Goal: Information Seeking & Learning: Learn about a topic

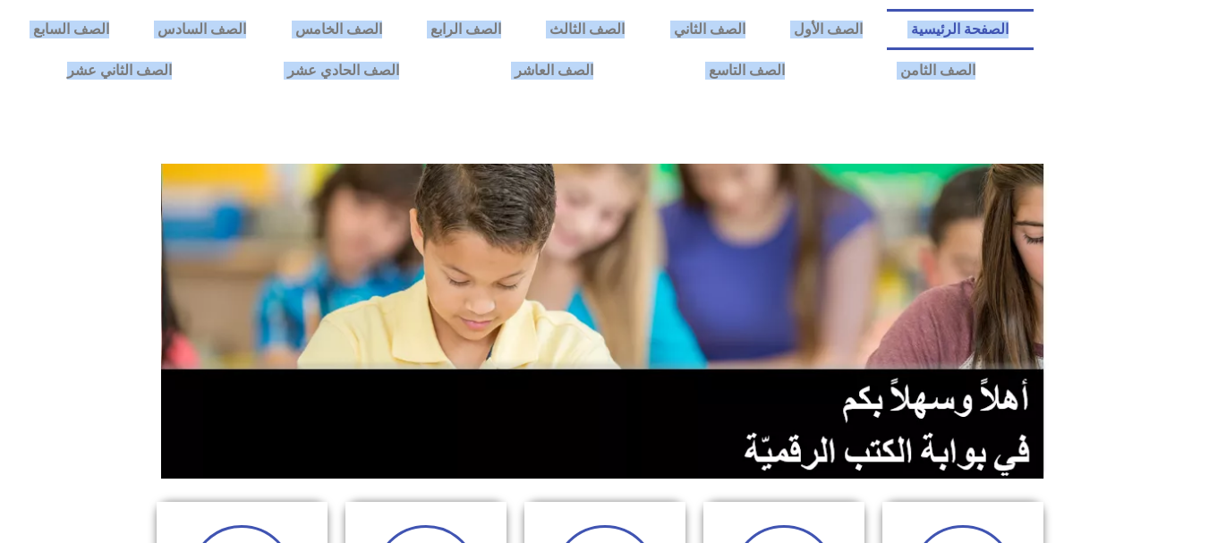
drag, startPoint x: 1089, startPoint y: 80, endPoint x: 1112, endPoint y: 320, distance: 241.0
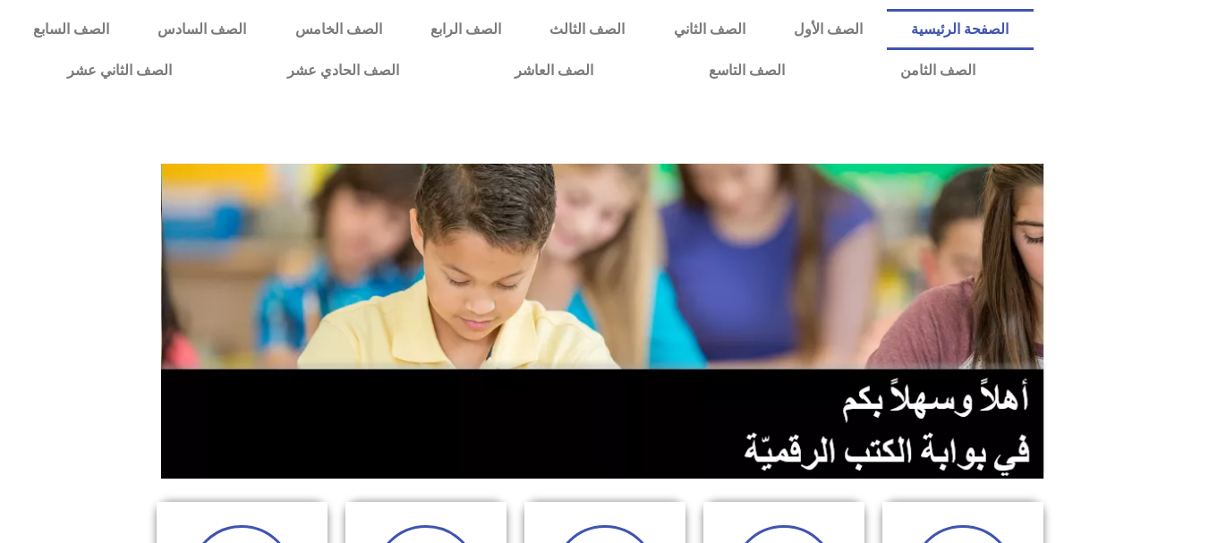
drag, startPoint x: 8, startPoint y: 217, endPoint x: 141, endPoint y: 249, distance: 136.1
click at [141, 249] on section at bounding box center [604, 321] width 1209 height 342
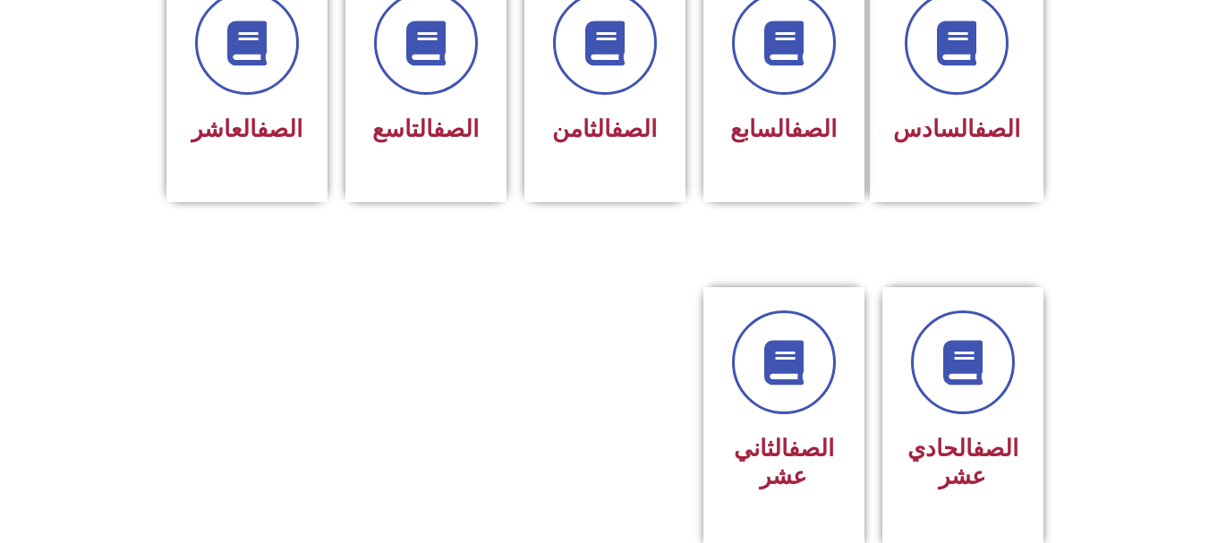
scroll to position [823, 0]
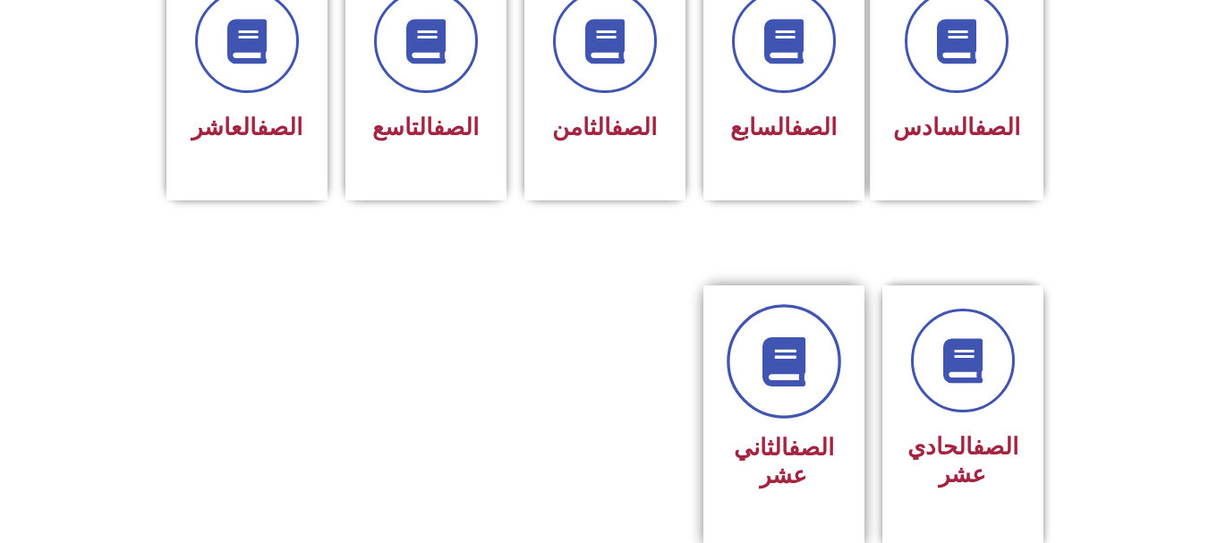
click at [793, 337] on icon at bounding box center [783, 361] width 49 height 49
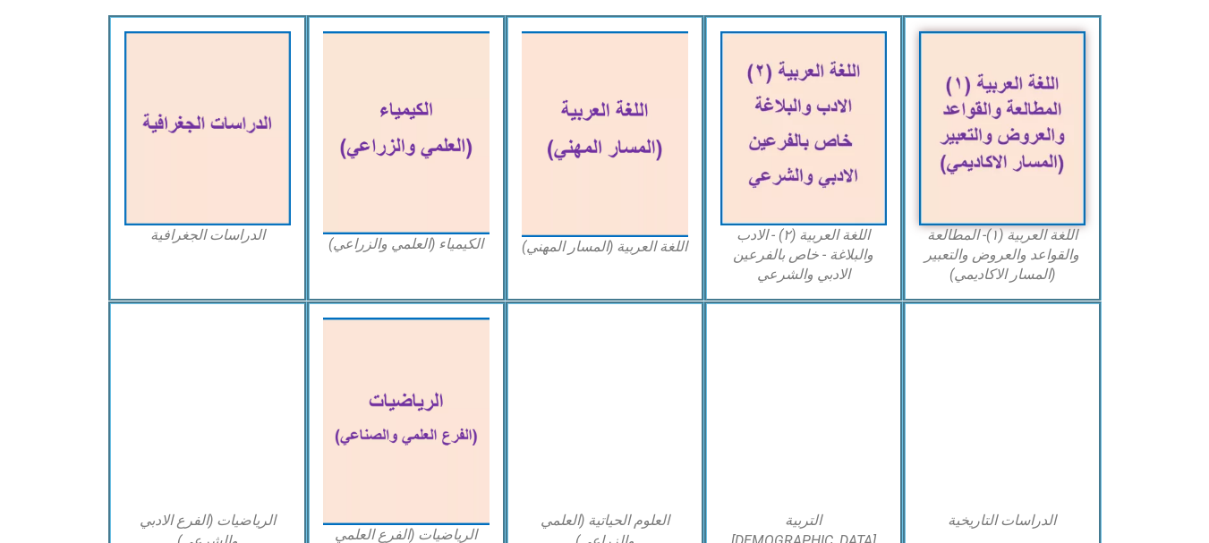
scroll to position [537, 0]
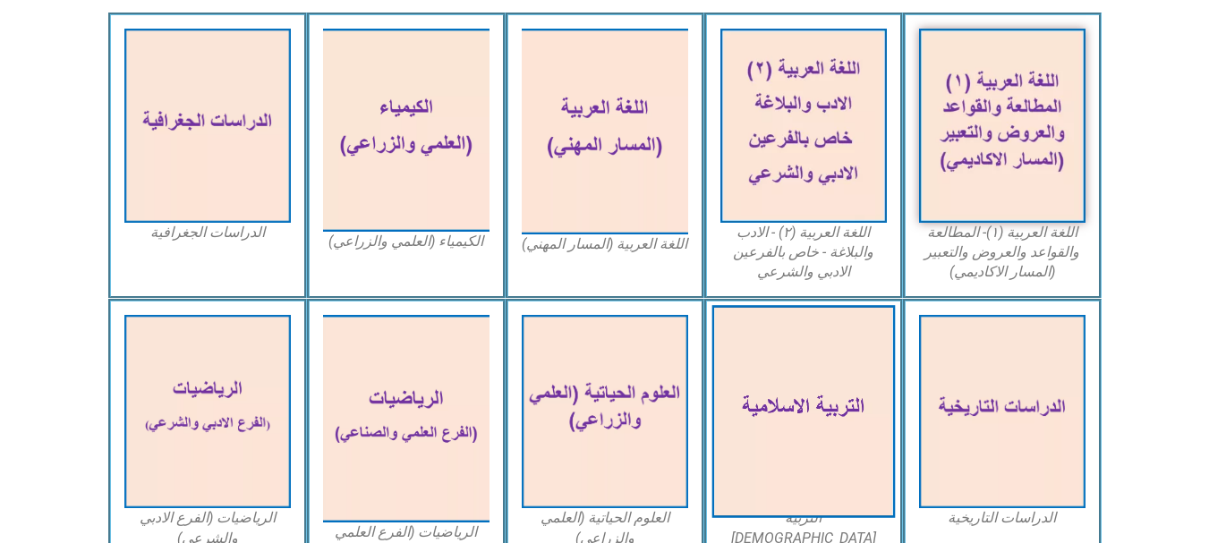
click at [831, 374] on img at bounding box center [803, 411] width 183 height 213
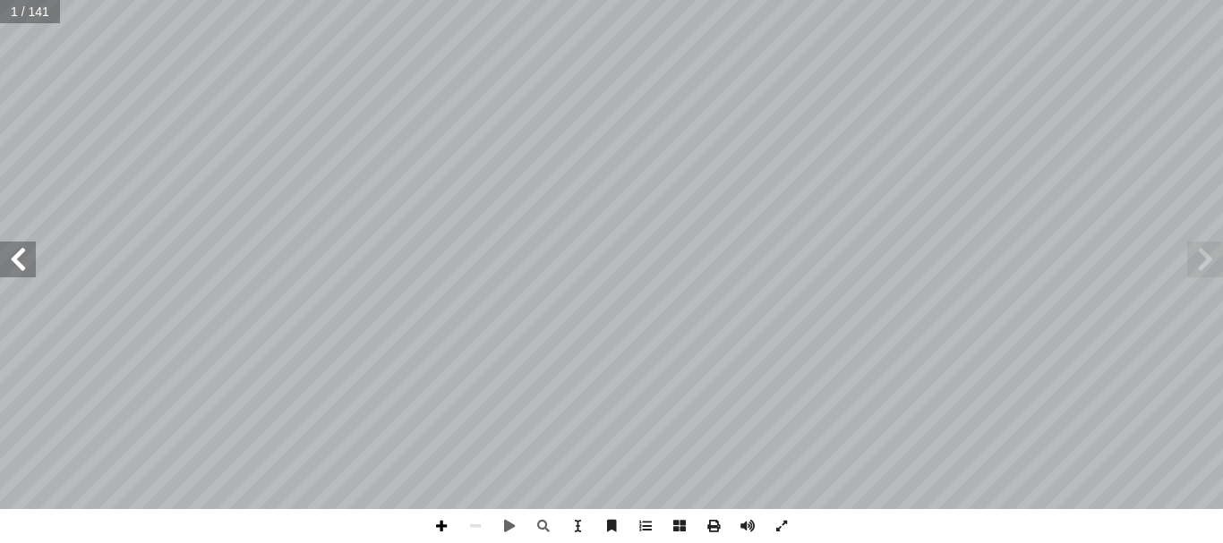
click at [437, 524] on span at bounding box center [441, 526] width 34 height 34
click at [484, 526] on span at bounding box center [475, 526] width 34 height 34
click at [430, 518] on span at bounding box center [441, 526] width 34 height 34
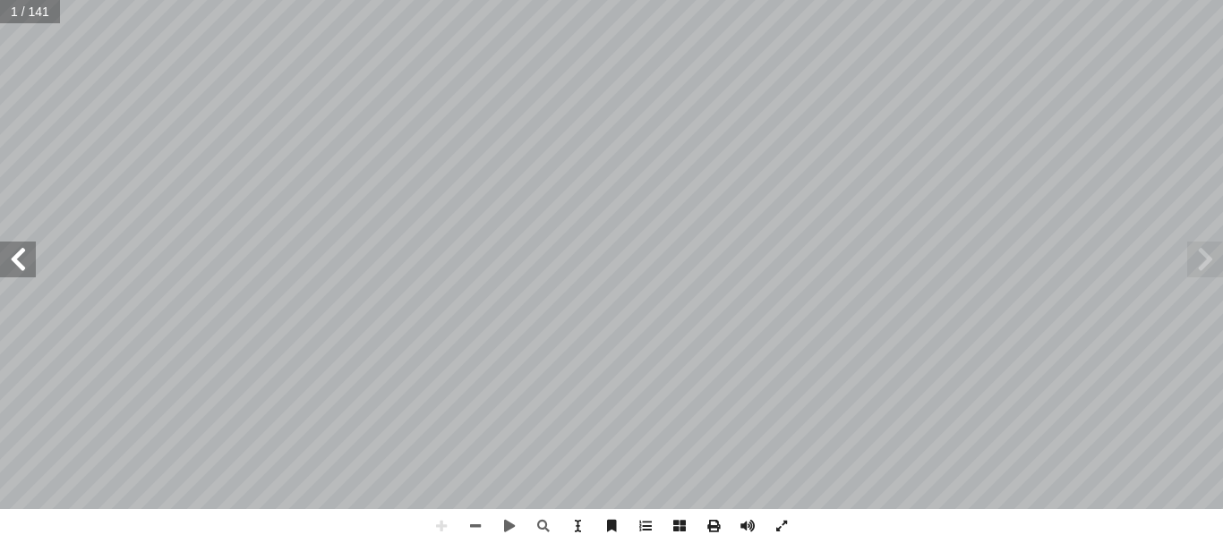
click at [554, 0] on html "الصفحة الرئيسية الصف الأول الصف الثاني الصف الثالث الصف الرابع الصف الخامس الصف…" at bounding box center [611, 81] width 1223 height 163
click at [1153, 0] on html "الصفحة الرئيسية الصف الأول الصف الثاني الصف الثالث الصف الرابع الصف الخامس الصف…" at bounding box center [611, 81] width 1223 height 163
click at [501, 522] on span at bounding box center [509, 526] width 34 height 34
click at [502, 524] on span at bounding box center [509, 526] width 34 height 34
click at [473, 524] on span at bounding box center [475, 526] width 34 height 34
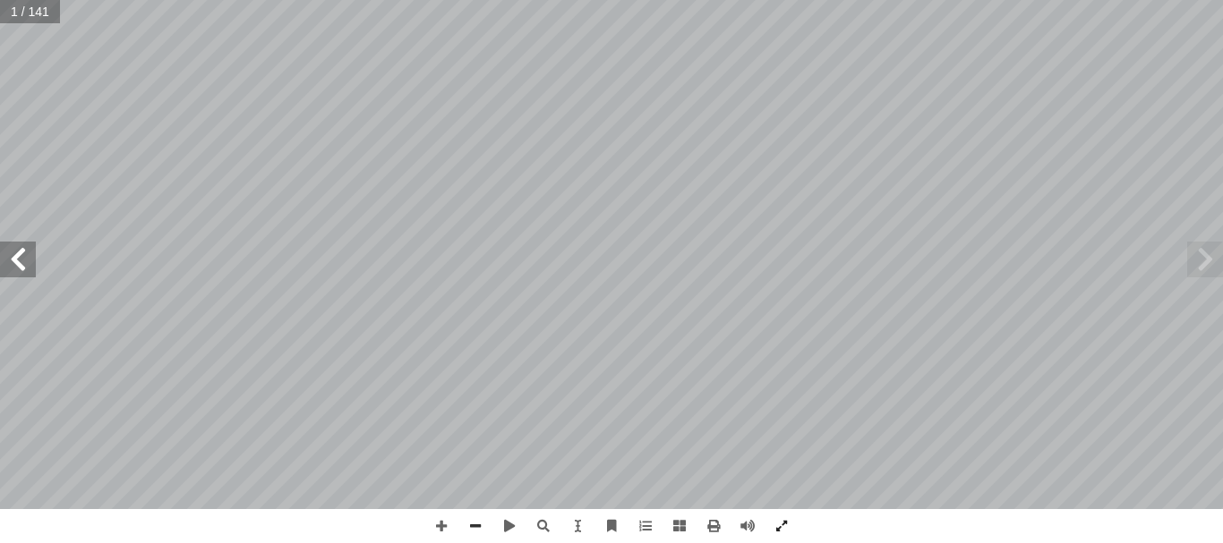
click at [558, 373] on div "ُ ة ّ سلامي إ ال� ُ ربية ّ الت ليف: أ � ّ فريق الت 12 ا" ً ق ّ ياد جبور "منس إ …" at bounding box center [611, 271] width 1223 height 543
click at [776, 533] on span at bounding box center [781, 526] width 34 height 34
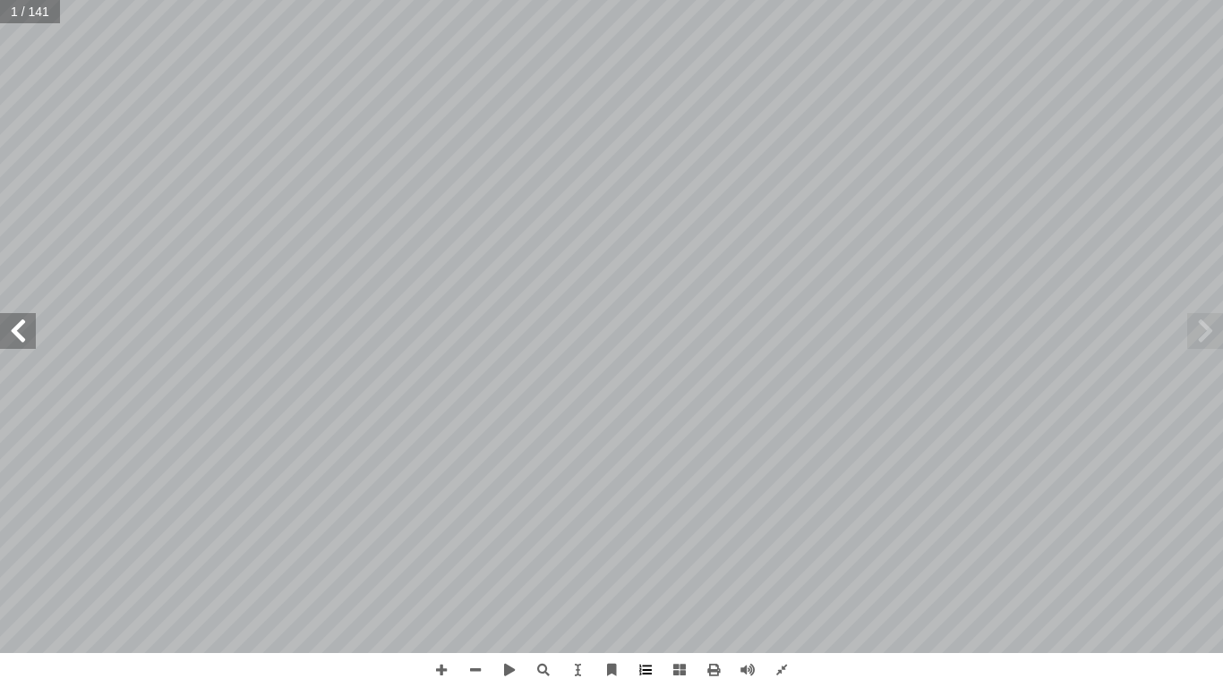
click at [646, 542] on span at bounding box center [645, 670] width 34 height 34
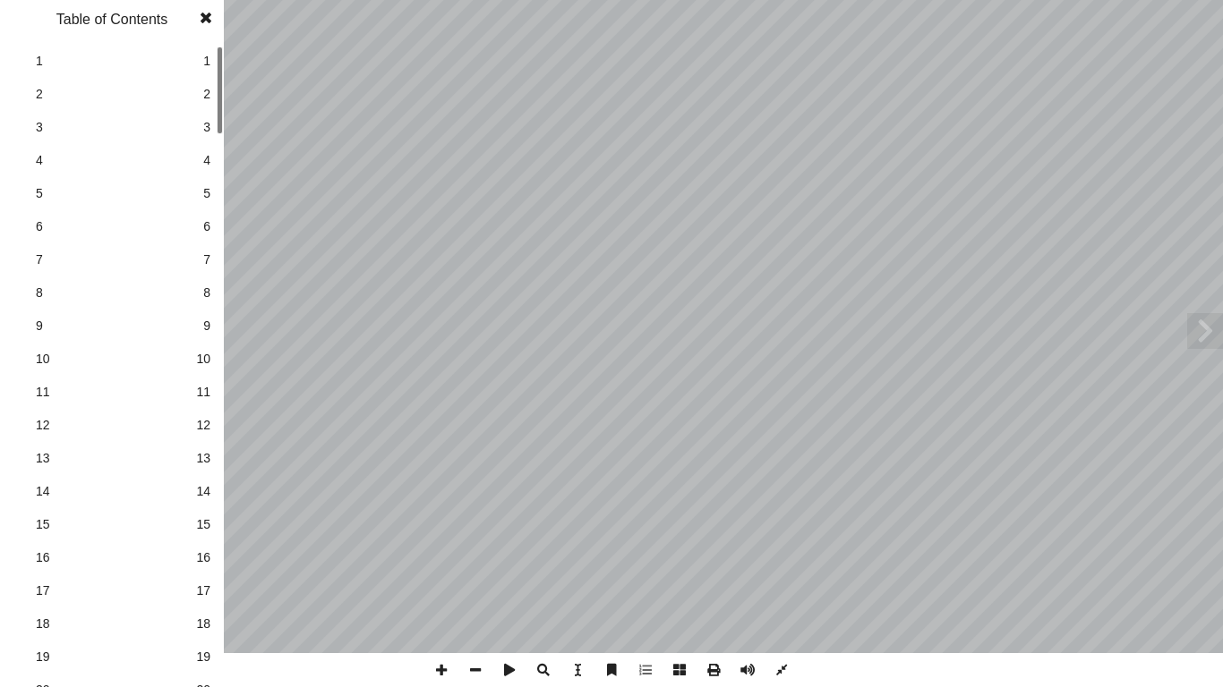
click at [207, 98] on span "2" at bounding box center [206, 94] width 7 height 19
click at [200, 135] on link "3 3" at bounding box center [109, 127] width 201 height 33
click at [208, 124] on span "3" at bounding box center [206, 127] width 7 height 19
click at [208, 188] on span "5" at bounding box center [206, 193] width 7 height 19
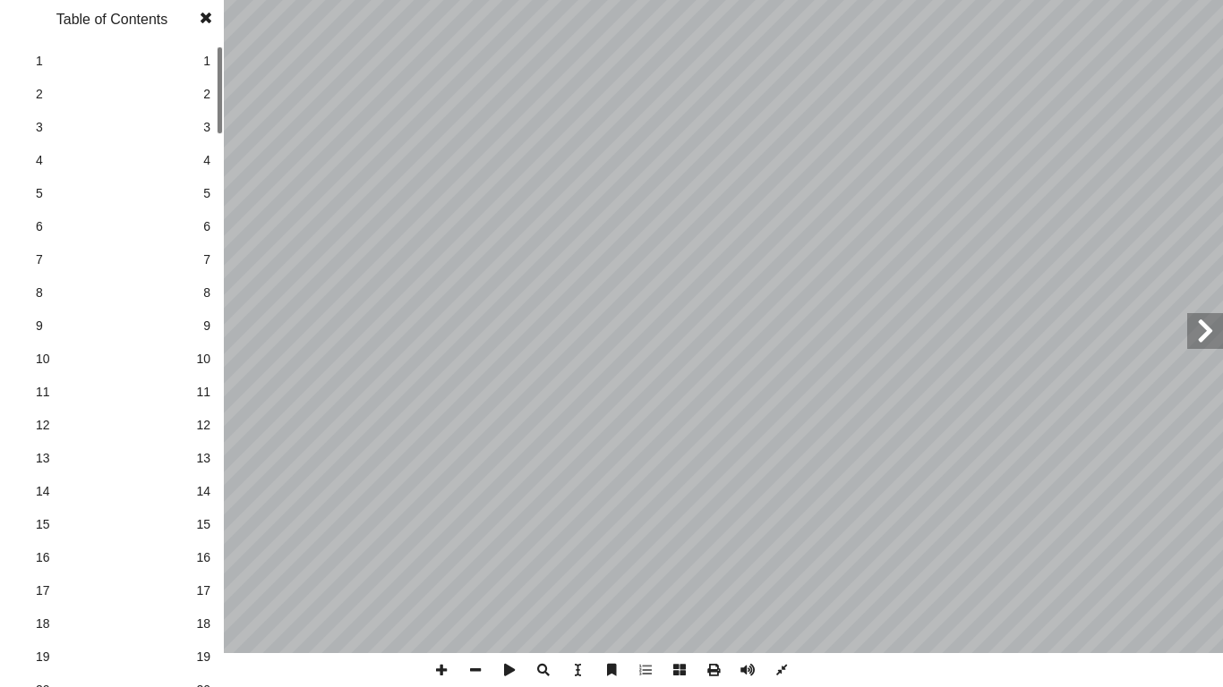
click at [208, 188] on span "5" at bounding box center [206, 193] width 7 height 19
click at [206, 261] on span "7" at bounding box center [206, 260] width 7 height 19
click at [210, 26] on span at bounding box center [206, 18] width 32 height 36
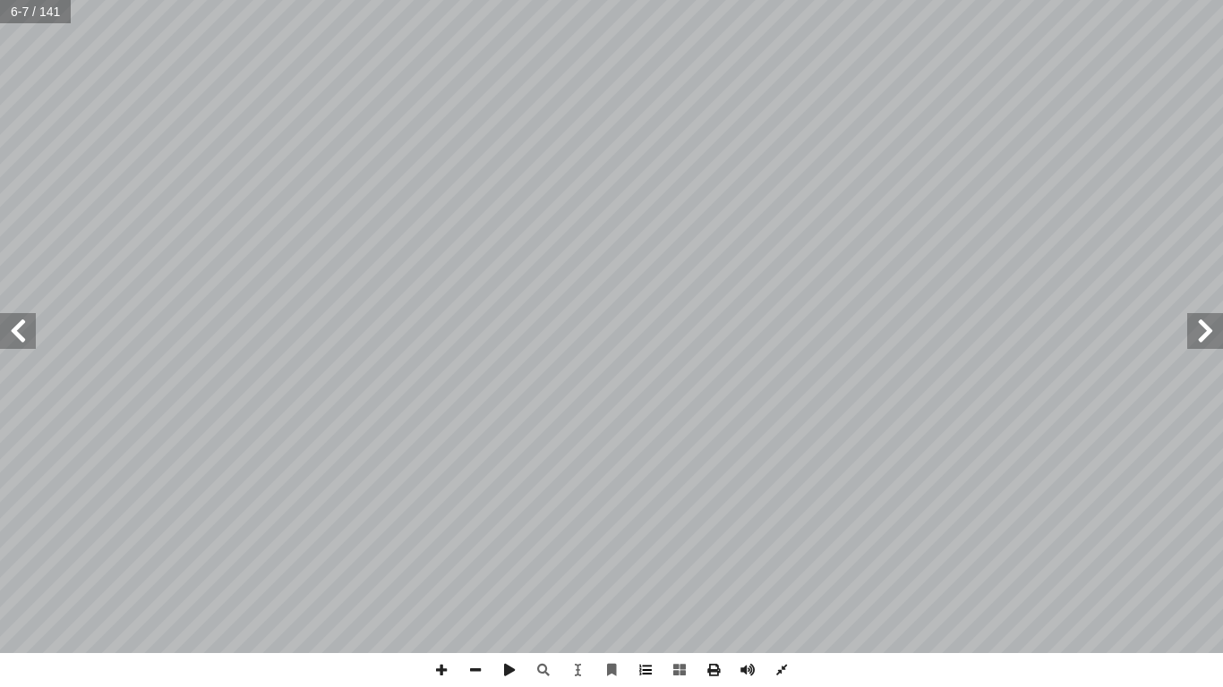
click at [651, 542] on span at bounding box center [645, 670] width 34 height 34
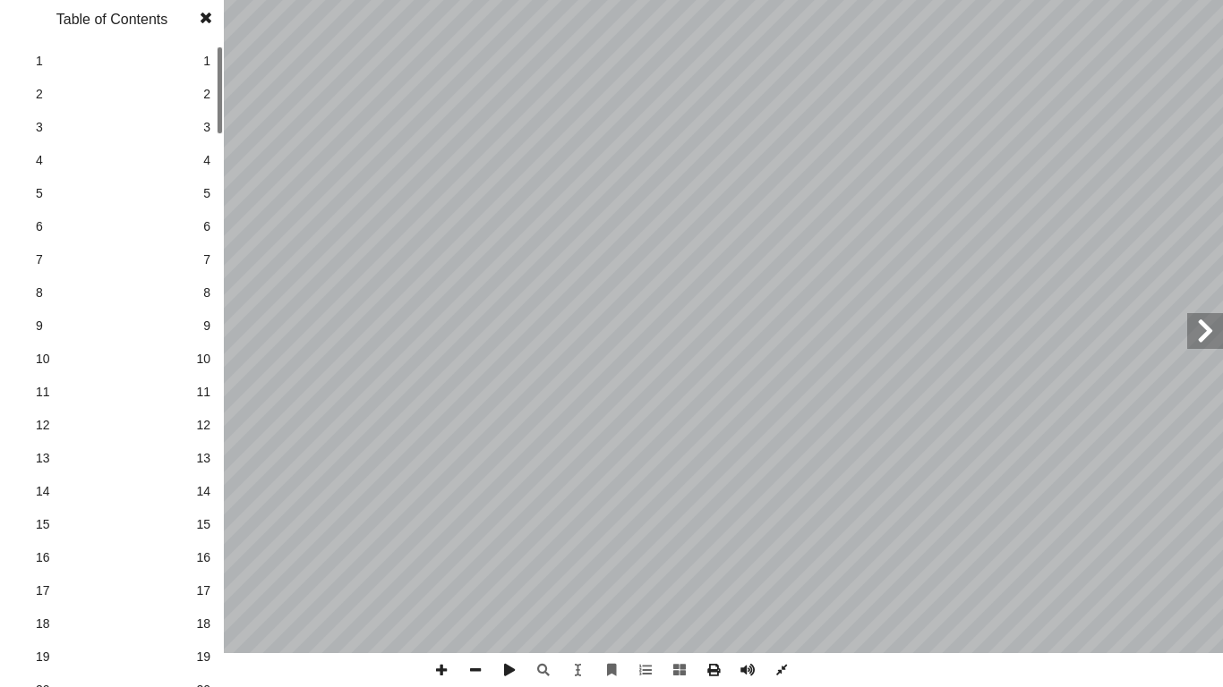
click at [201, 328] on link "9 9" at bounding box center [109, 326] width 201 height 33
click at [209, 19] on span at bounding box center [206, 18] width 32 height 36
